Goal: Communication & Community: Answer question/provide support

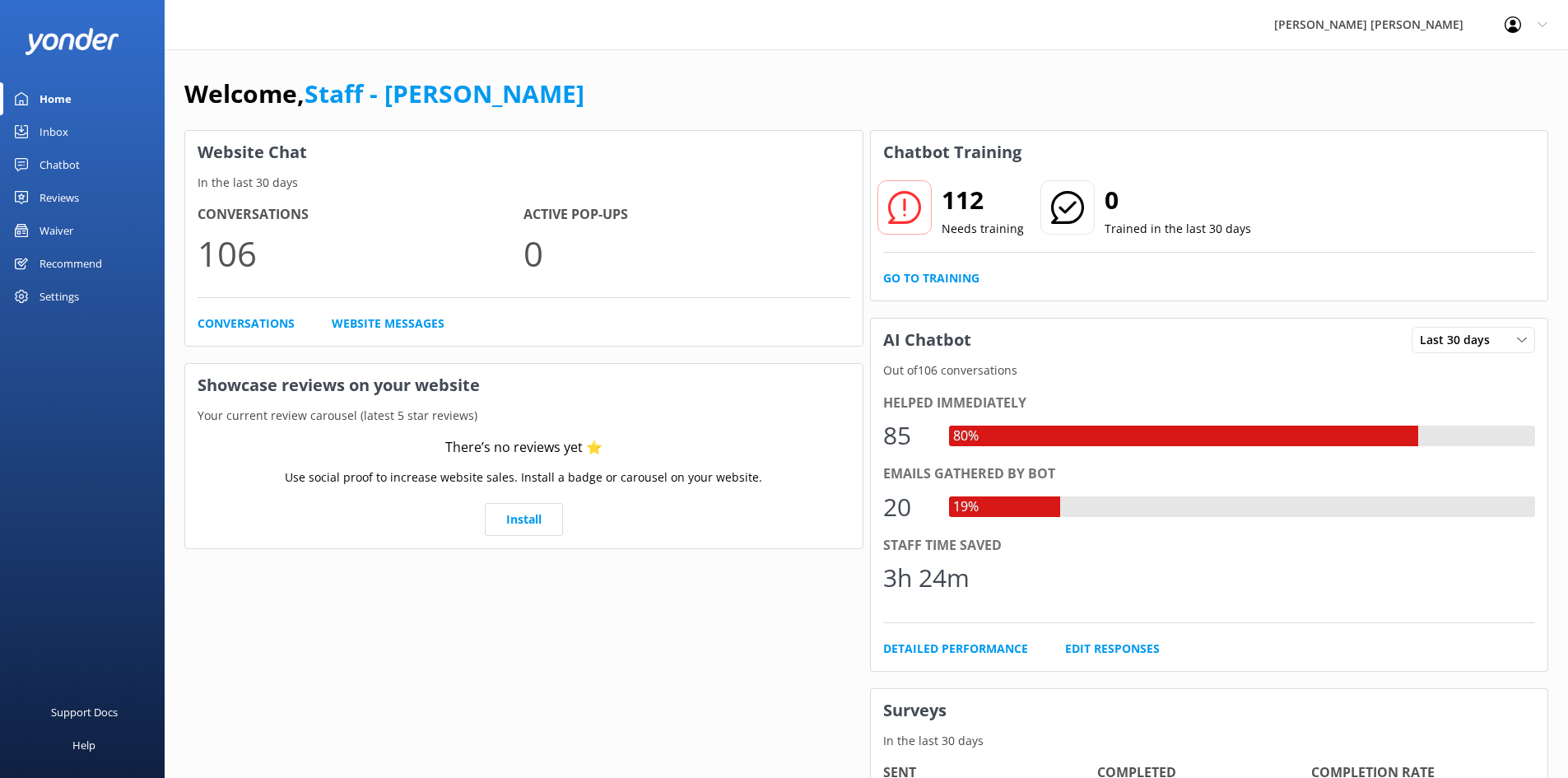
click at [84, 159] on link "Chatbot" at bounding box center [82, 164] width 164 height 33
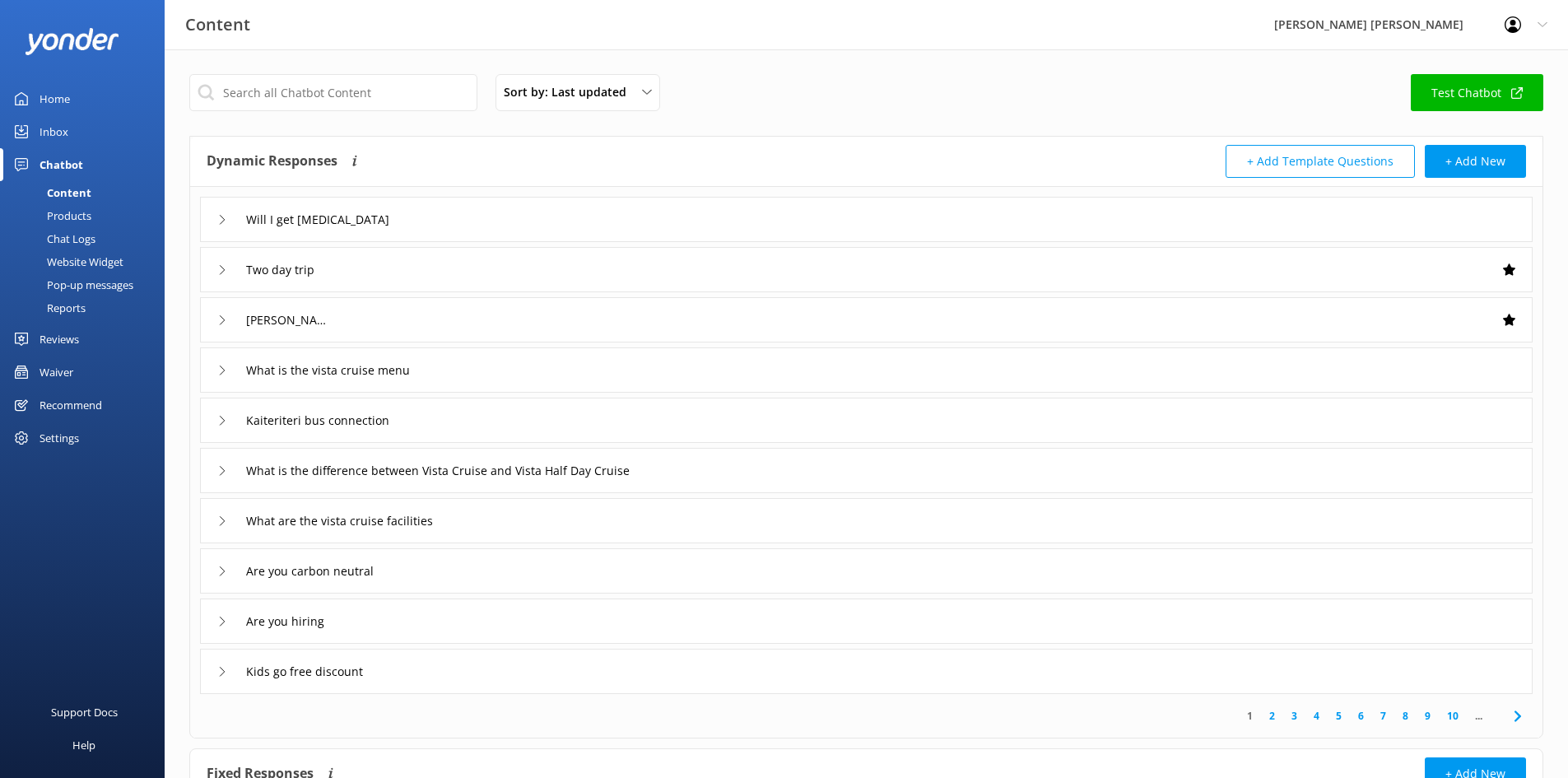
click at [65, 160] on div "Chatbot" at bounding box center [61, 164] width 44 height 33
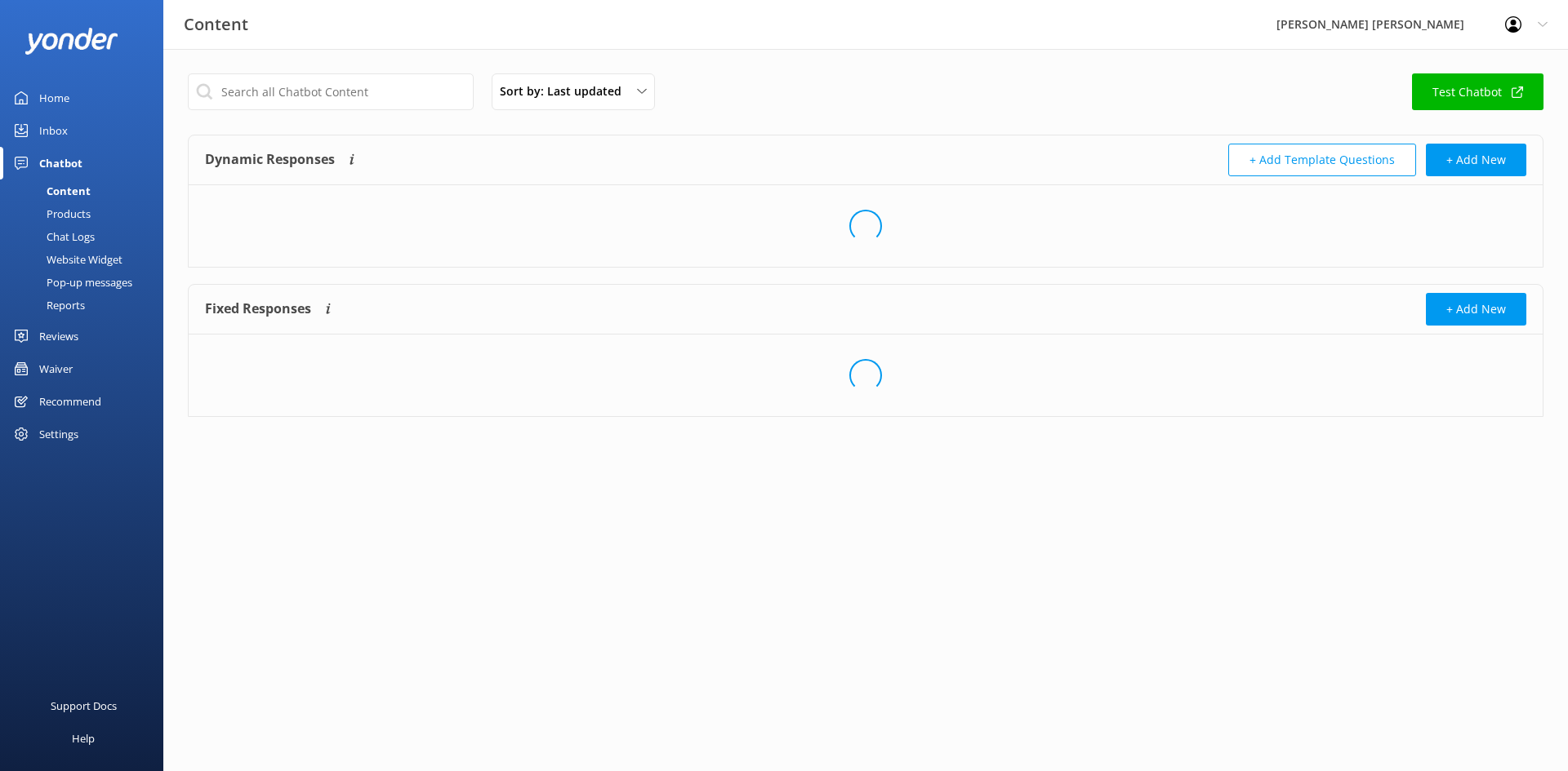
click at [64, 135] on div "Inbox" at bounding box center [53, 130] width 29 height 33
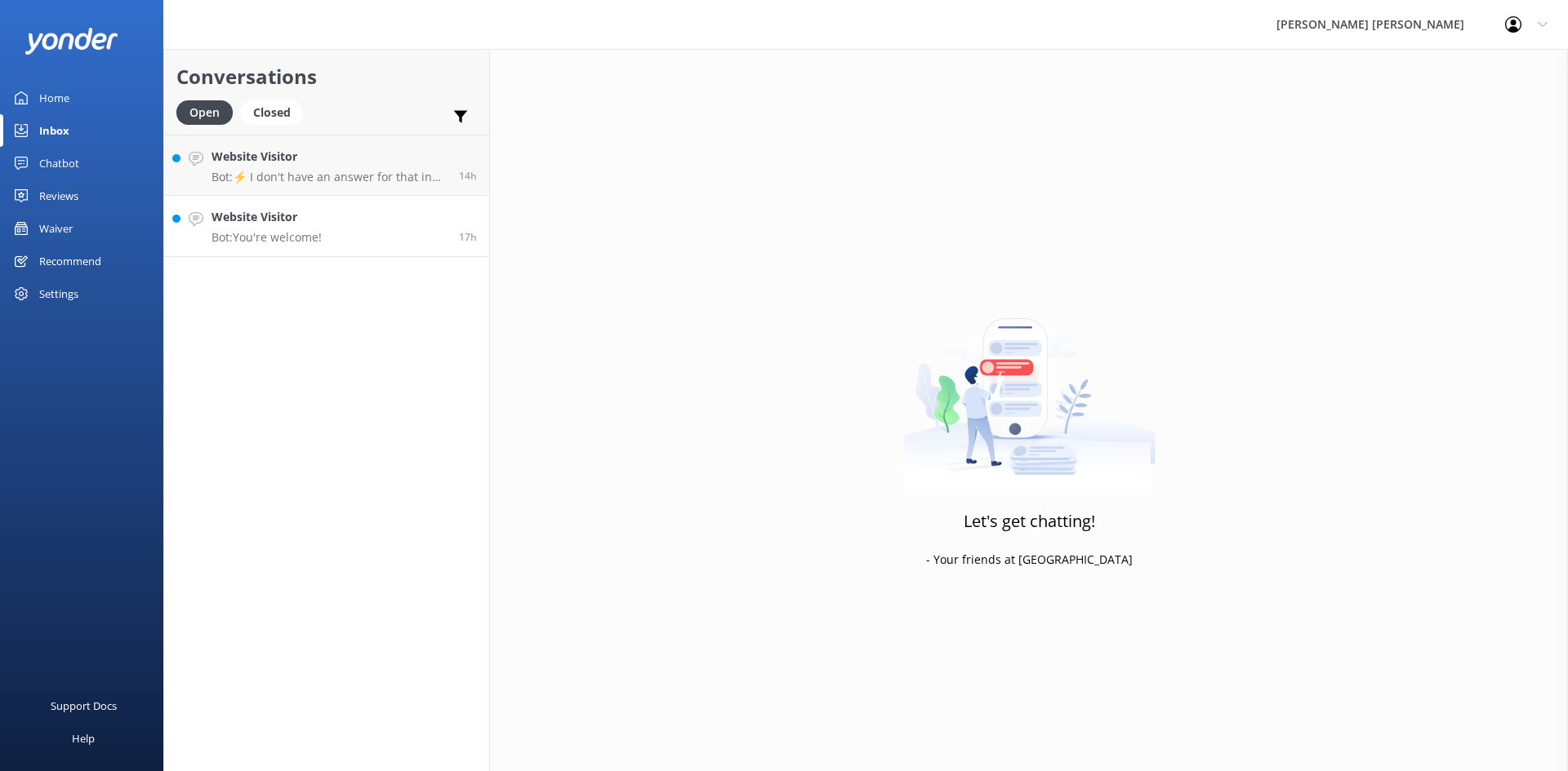
click at [358, 226] on link "Website Visitor Bot: You're welcome! 17h" at bounding box center [326, 227] width 325 height 62
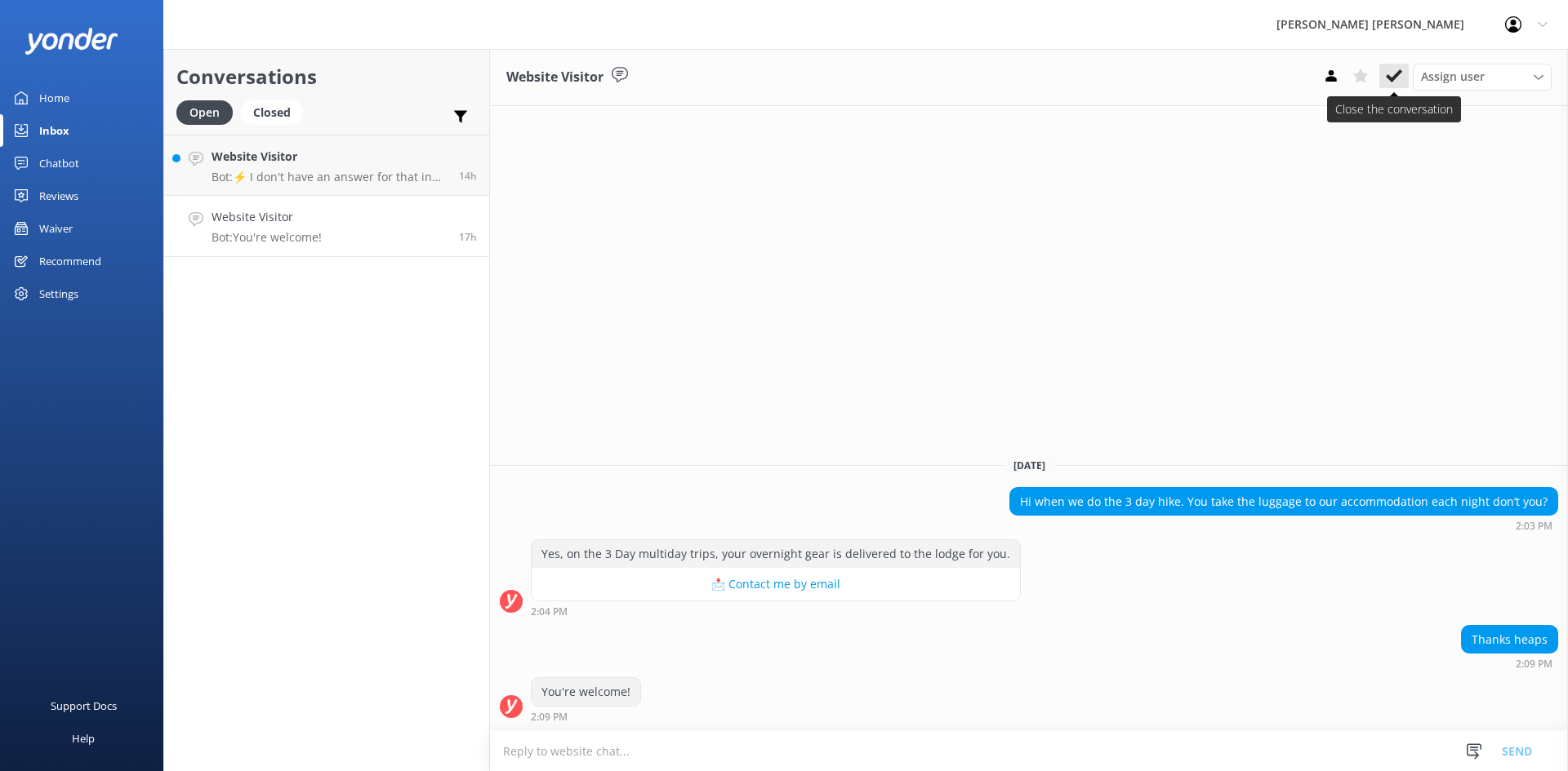
click at [866, 81] on icon at bounding box center [1394, 76] width 16 height 16
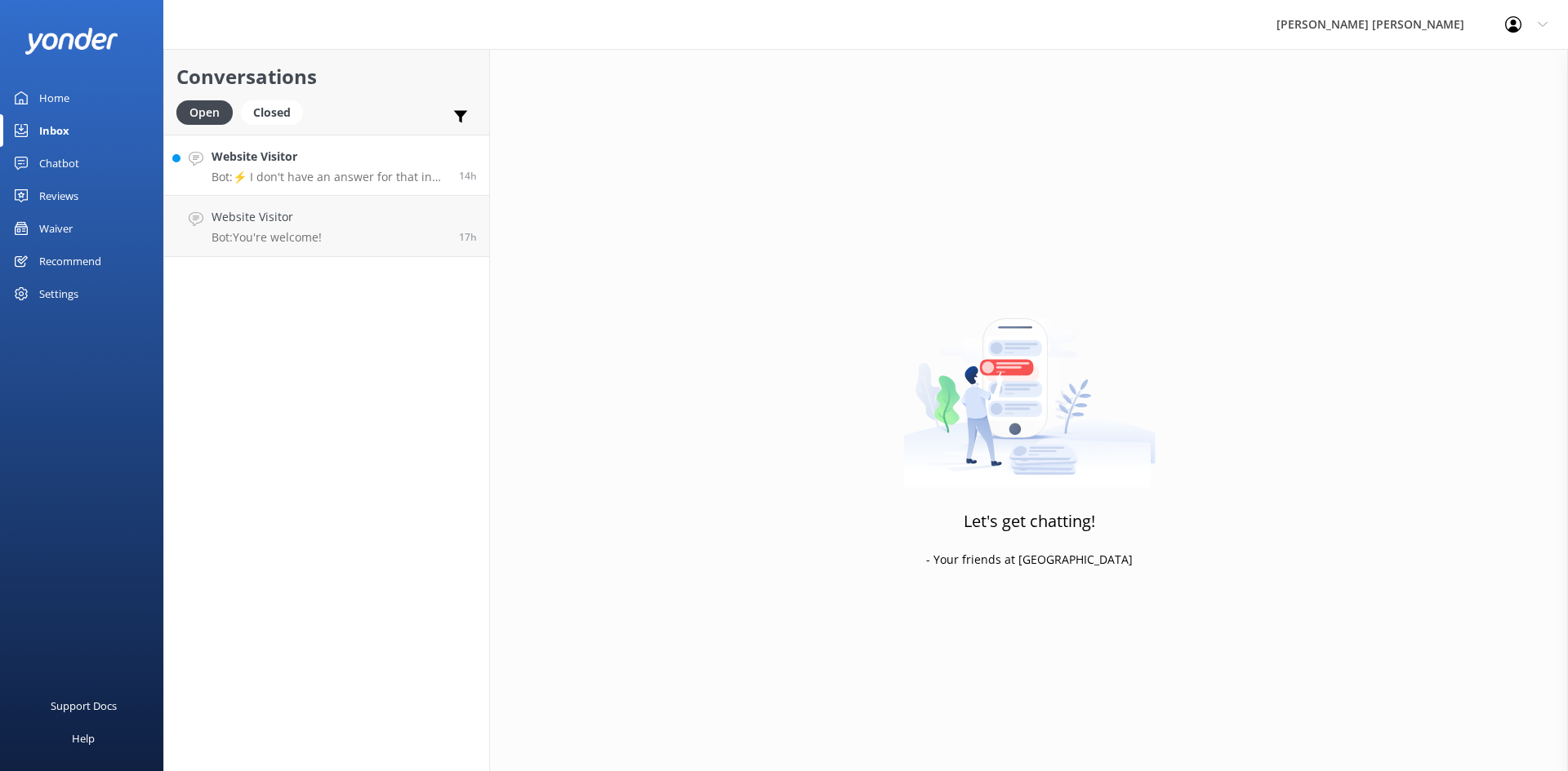
click at [266, 163] on h4 "Website Visitor" at bounding box center [330, 157] width 235 height 18
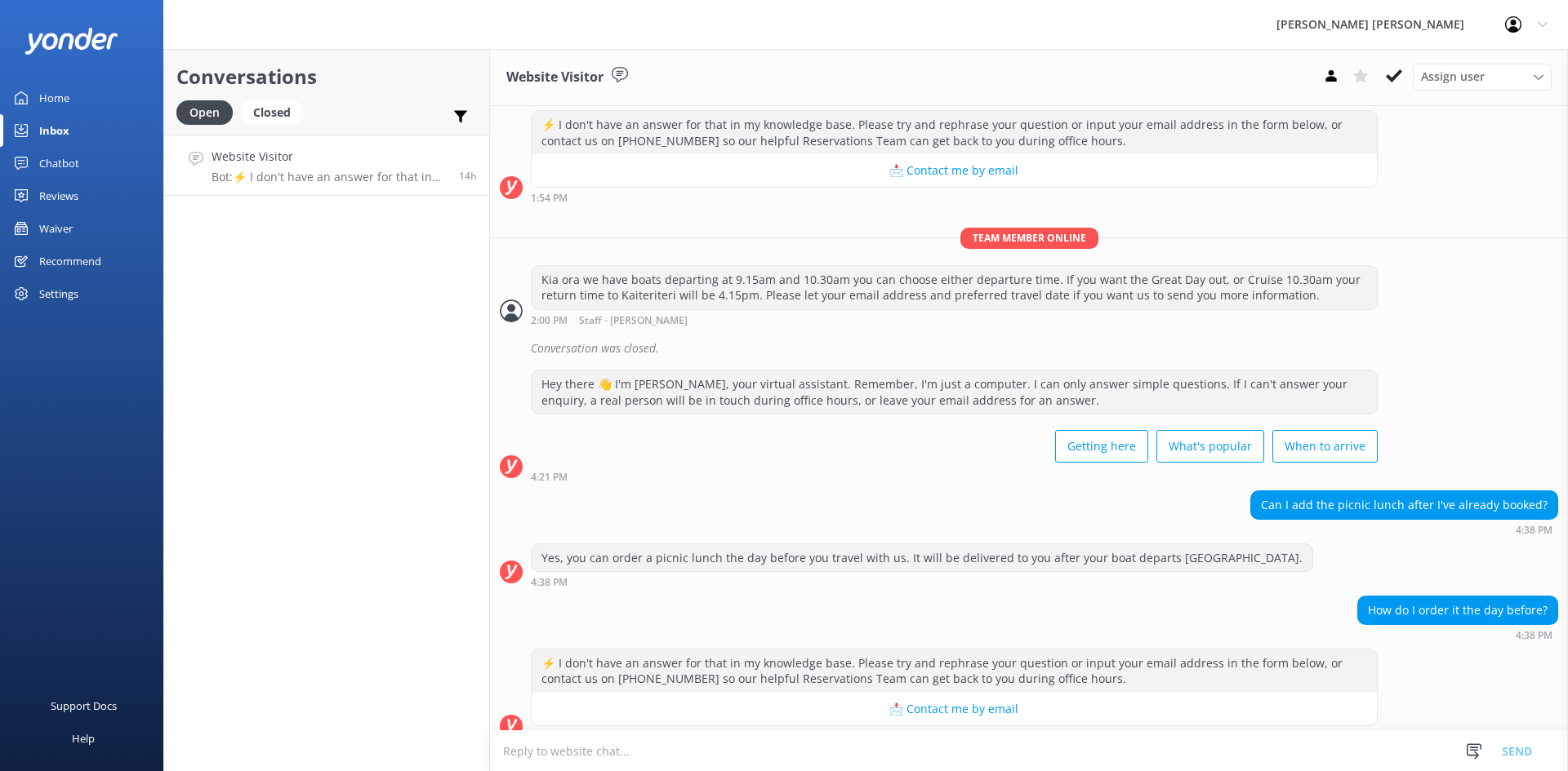
scroll to position [369, 0]
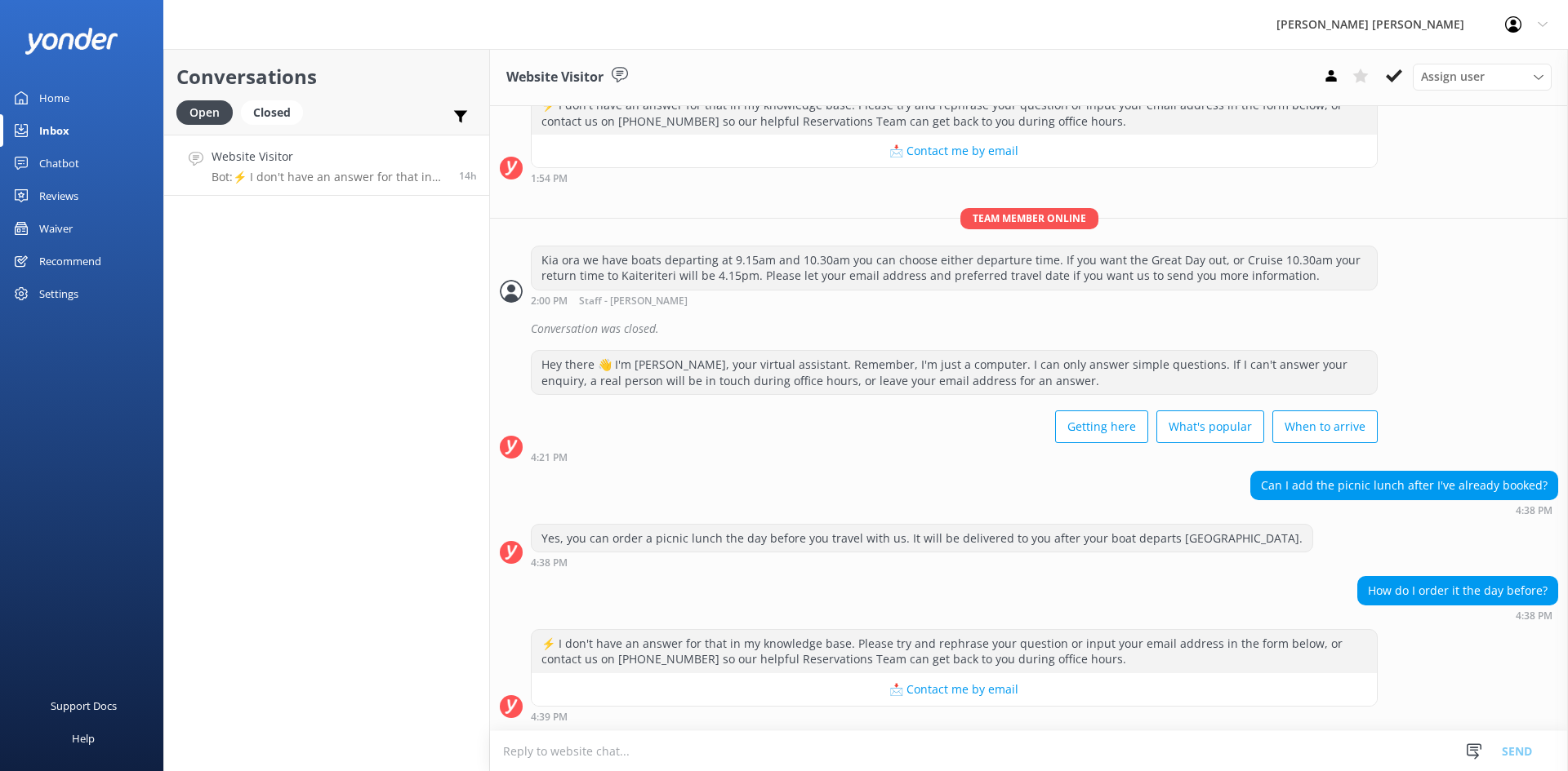
click at [866, 741] on textarea at bounding box center [1028, 751] width 1078 height 40
drag, startPoint x: 701, startPoint y: 660, endPoint x: 617, endPoint y: 656, distance: 84.1
click at [617, 656] on div "⚡ I don't have an answer for that in my knowledge base. Please try and rephrase…" at bounding box center [954, 652] width 846 height 43
copy div "[PHONE_NUMBER]"
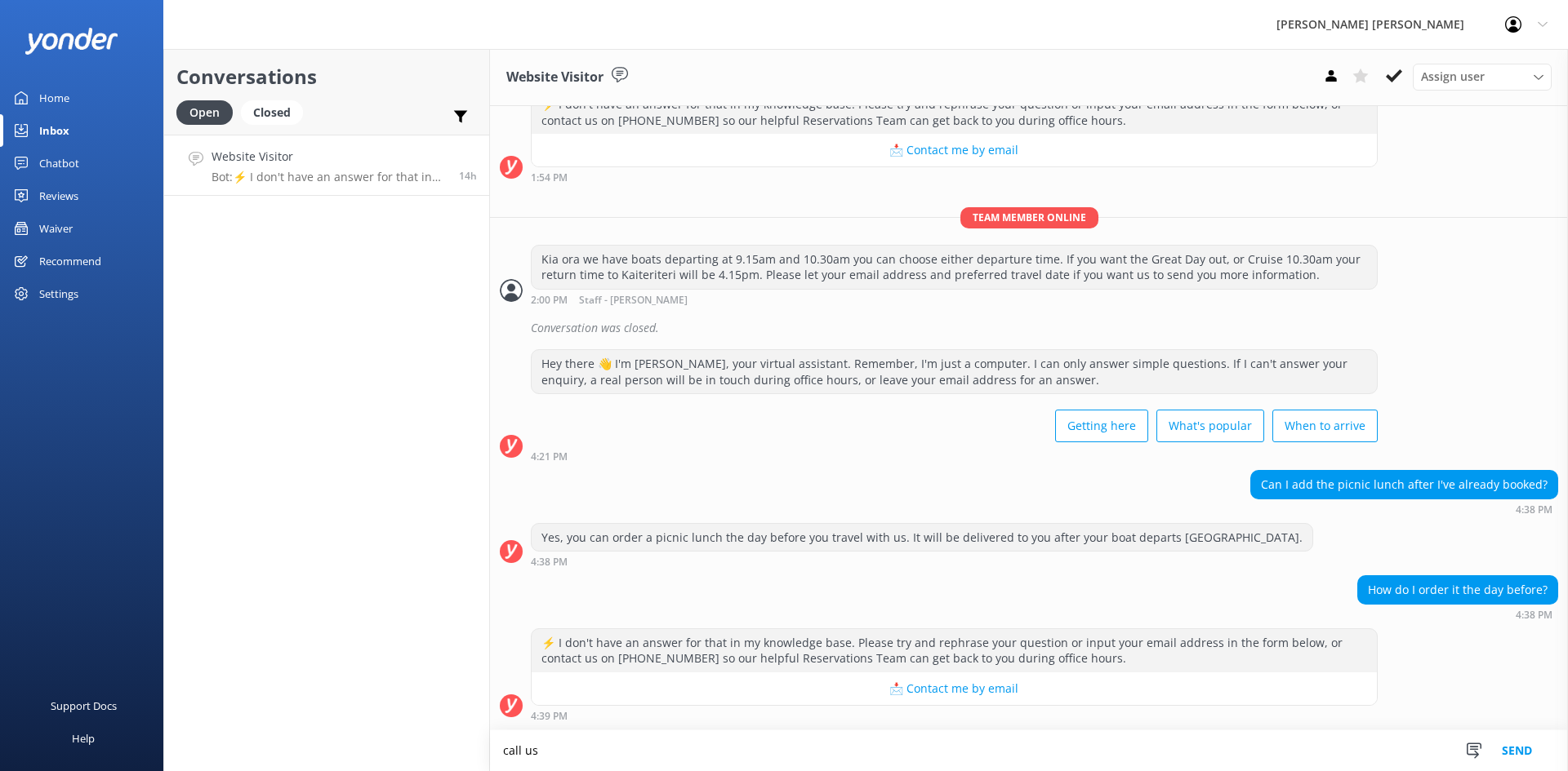
click at [645, 746] on textarea "call us" at bounding box center [1028, 750] width 1078 height 41
paste textarea "[PHONE_NUMBER]"
click at [562, 747] on textarea "call us [PHONE_NUMBER]" at bounding box center [1028, 750] width 1078 height 41
click at [575, 747] on textarea "call us [PHONE_NUMBER]" at bounding box center [1028, 750] width 1078 height 41
type textarea "call us [PHONE_NUMBER]"
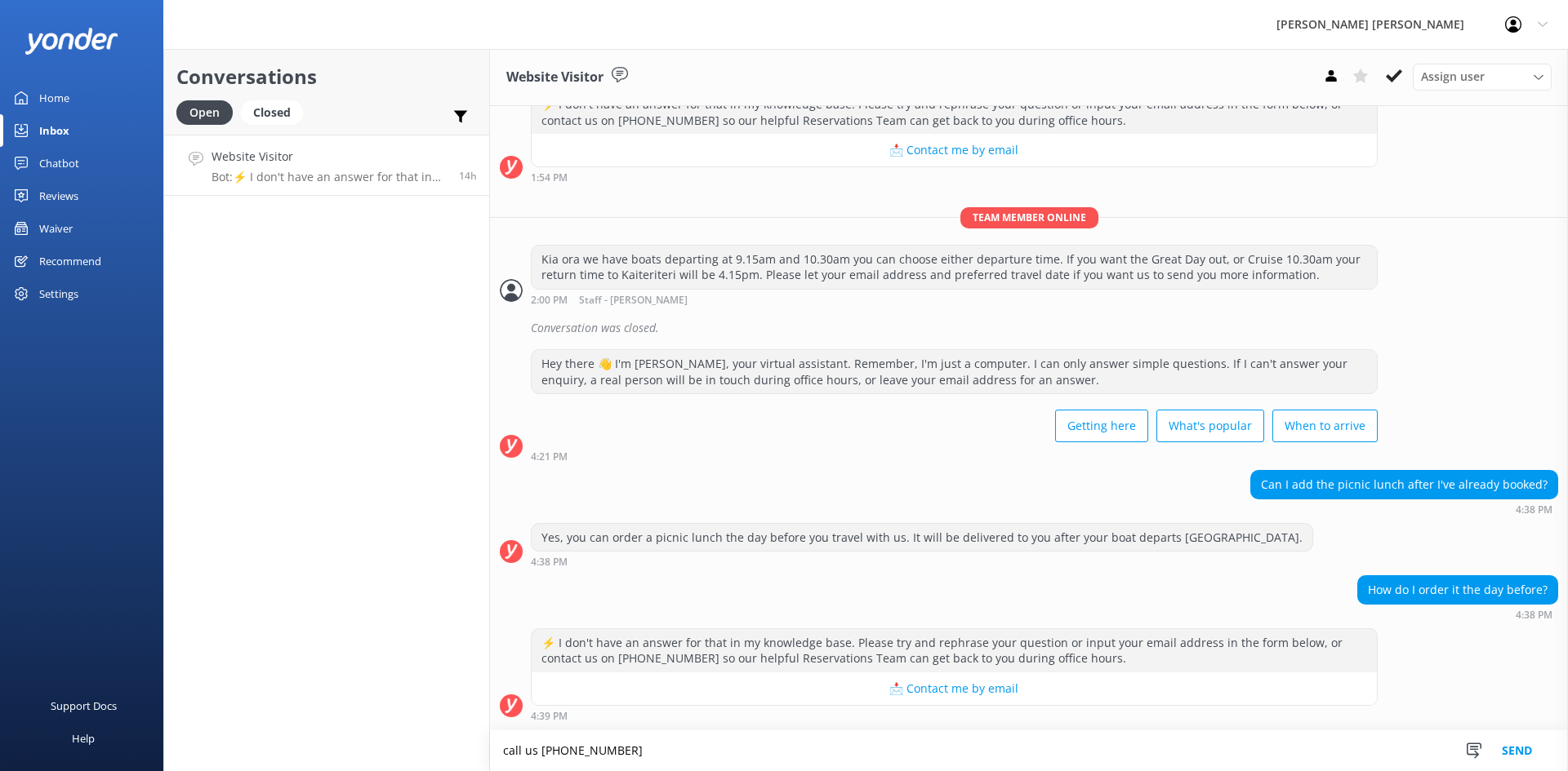
click at [866, 747] on button "Send" at bounding box center [1517, 750] width 62 height 41
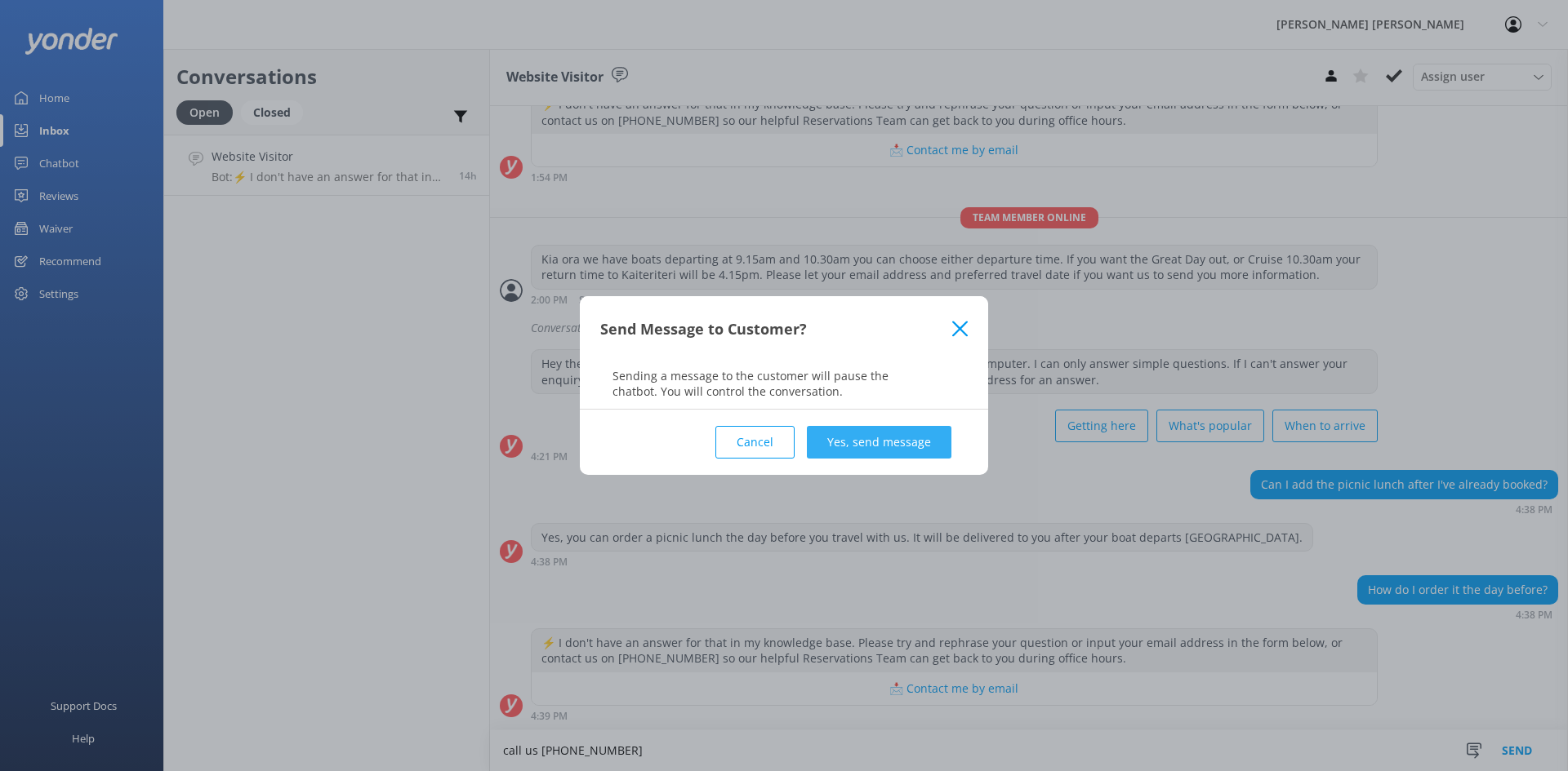
click at [866, 438] on button "Yes, send message" at bounding box center [879, 443] width 145 height 33
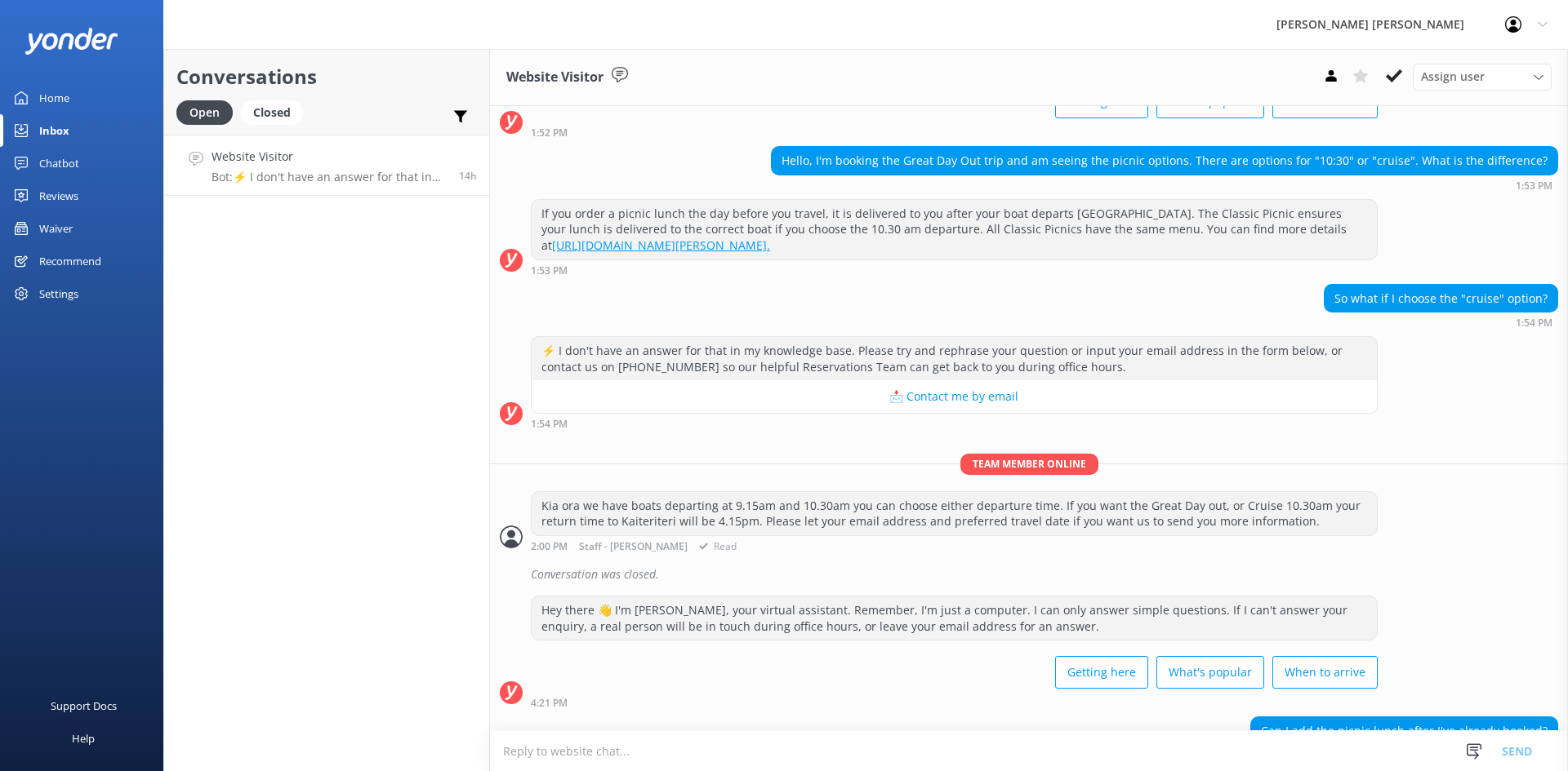
scroll to position [0, 0]
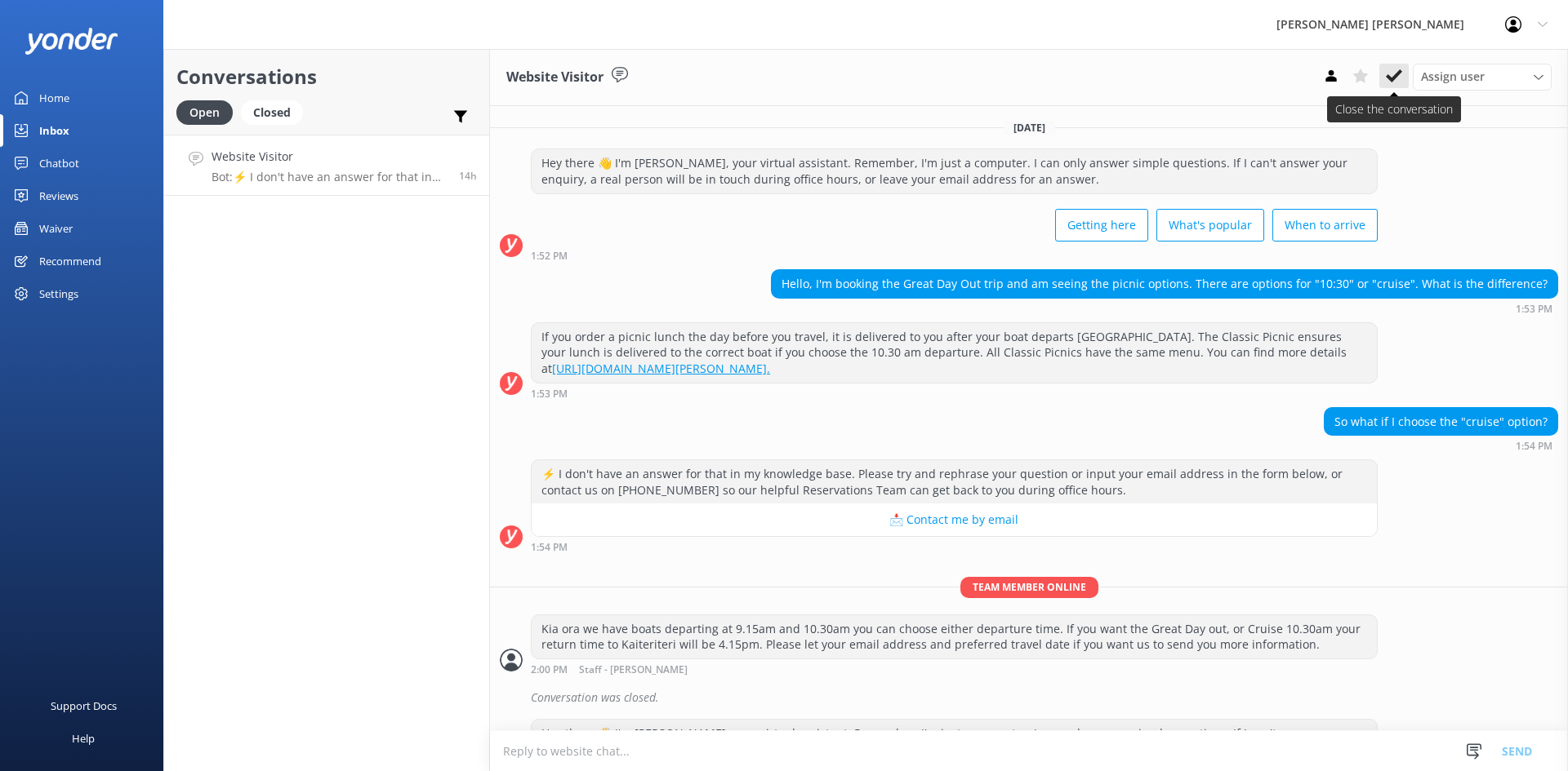
click at [866, 76] on use at bounding box center [1394, 76] width 16 height 13
